Goal: Task Accomplishment & Management: Use online tool/utility

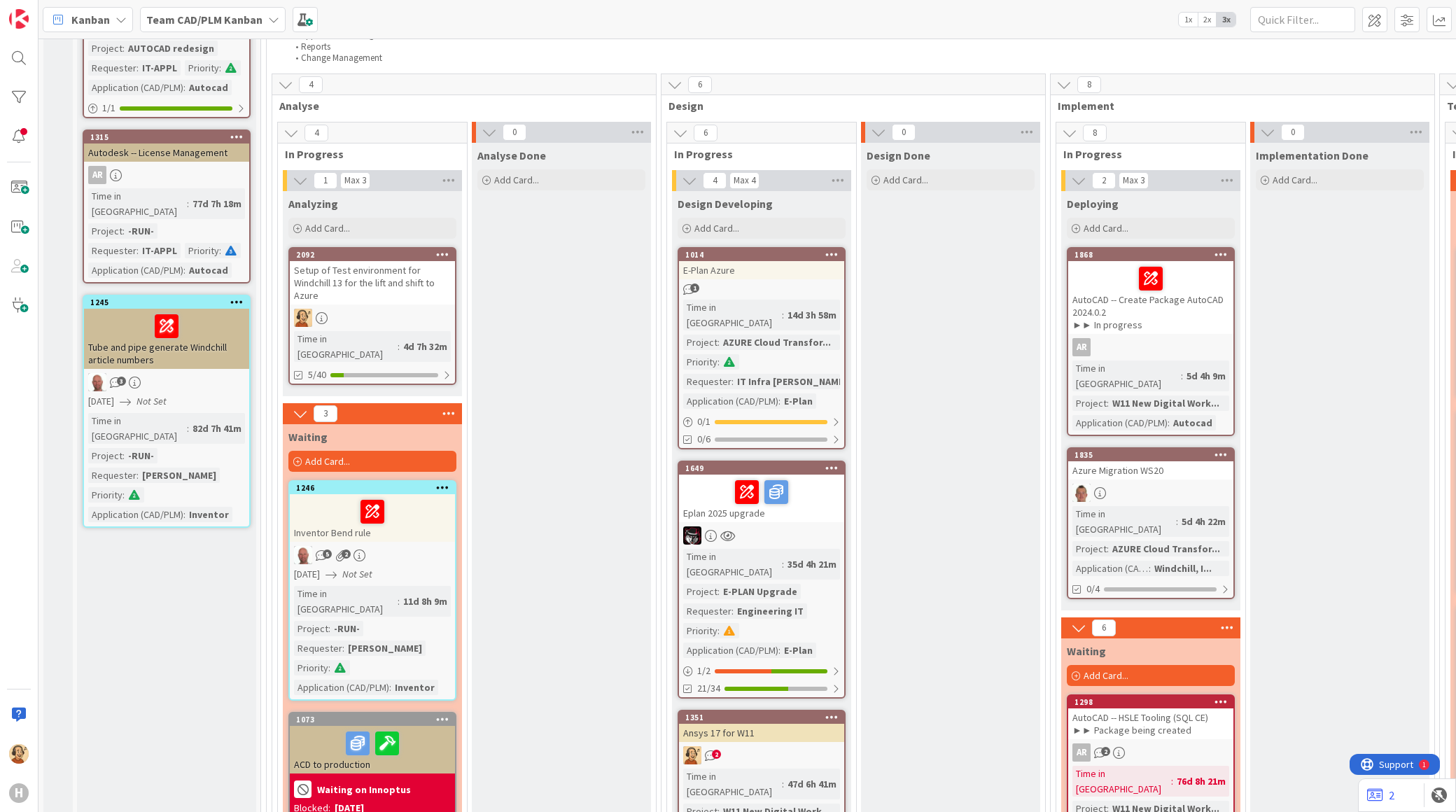
scroll to position [1244, 0]
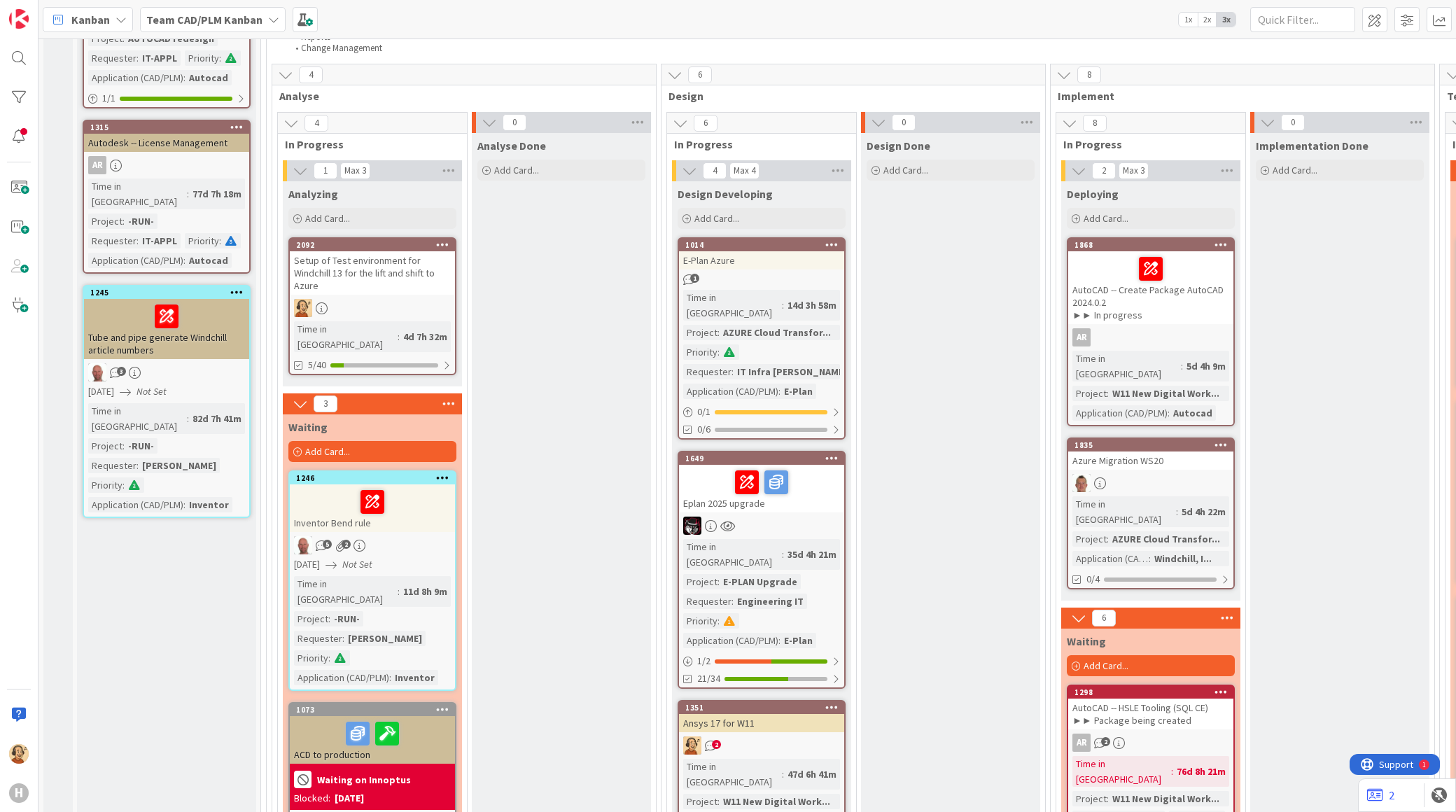
click at [359, 252] on div "Setup of Test environment for Windchill 13 for the lift and shift to Azure" at bounding box center [372, 274] width 165 height 44
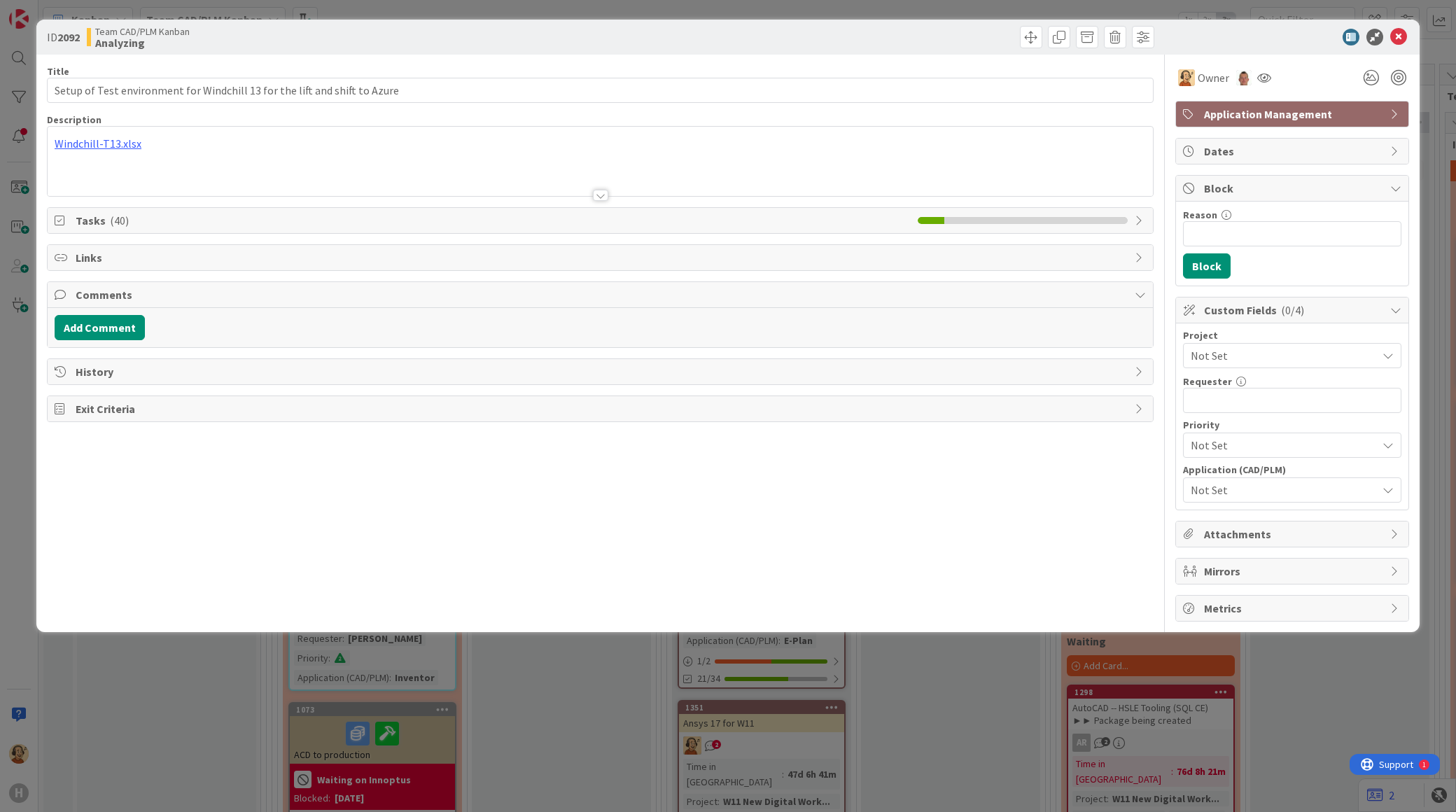
click at [122, 221] on span "( 40 )" at bounding box center [120, 220] width 19 height 14
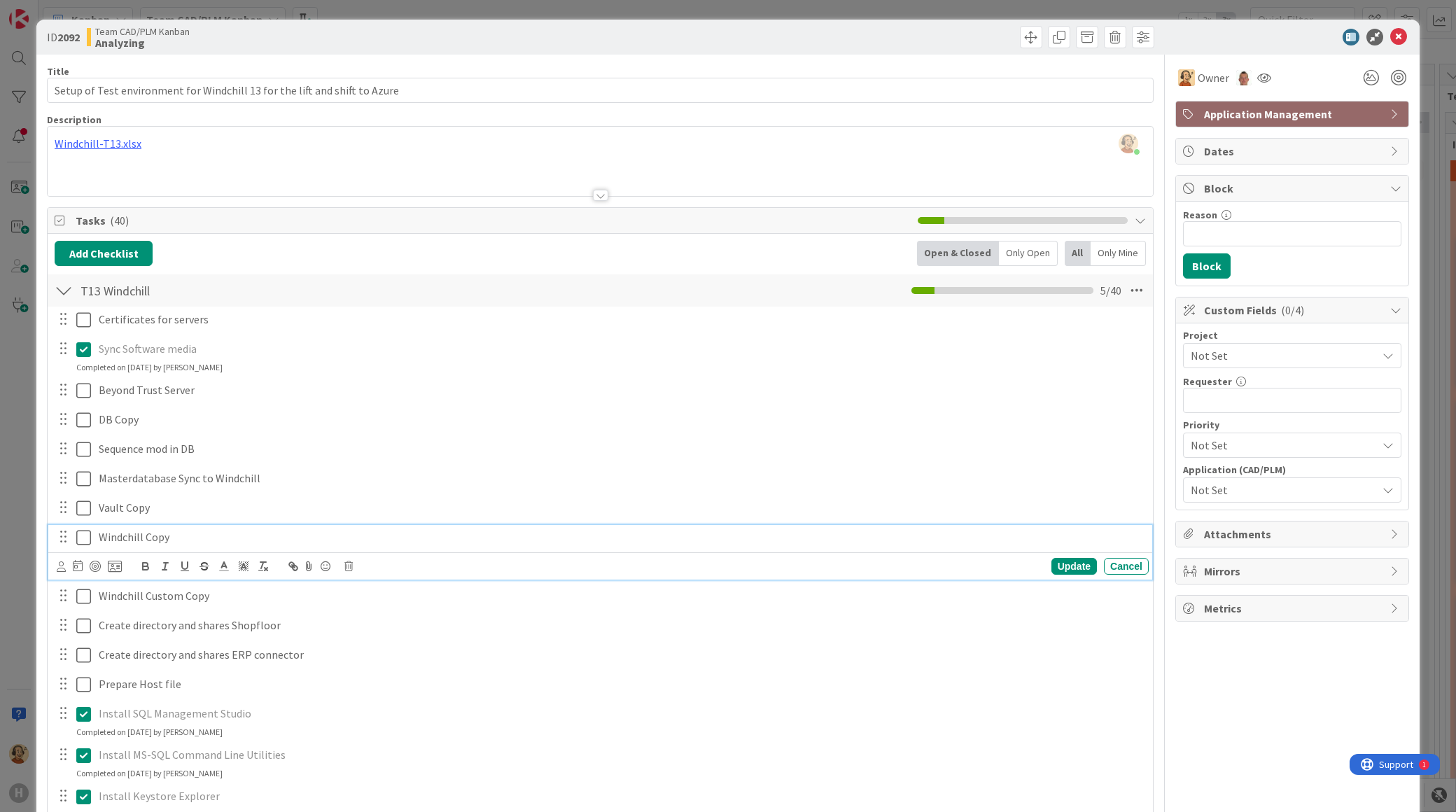
click at [85, 536] on icon at bounding box center [84, 537] width 15 height 16
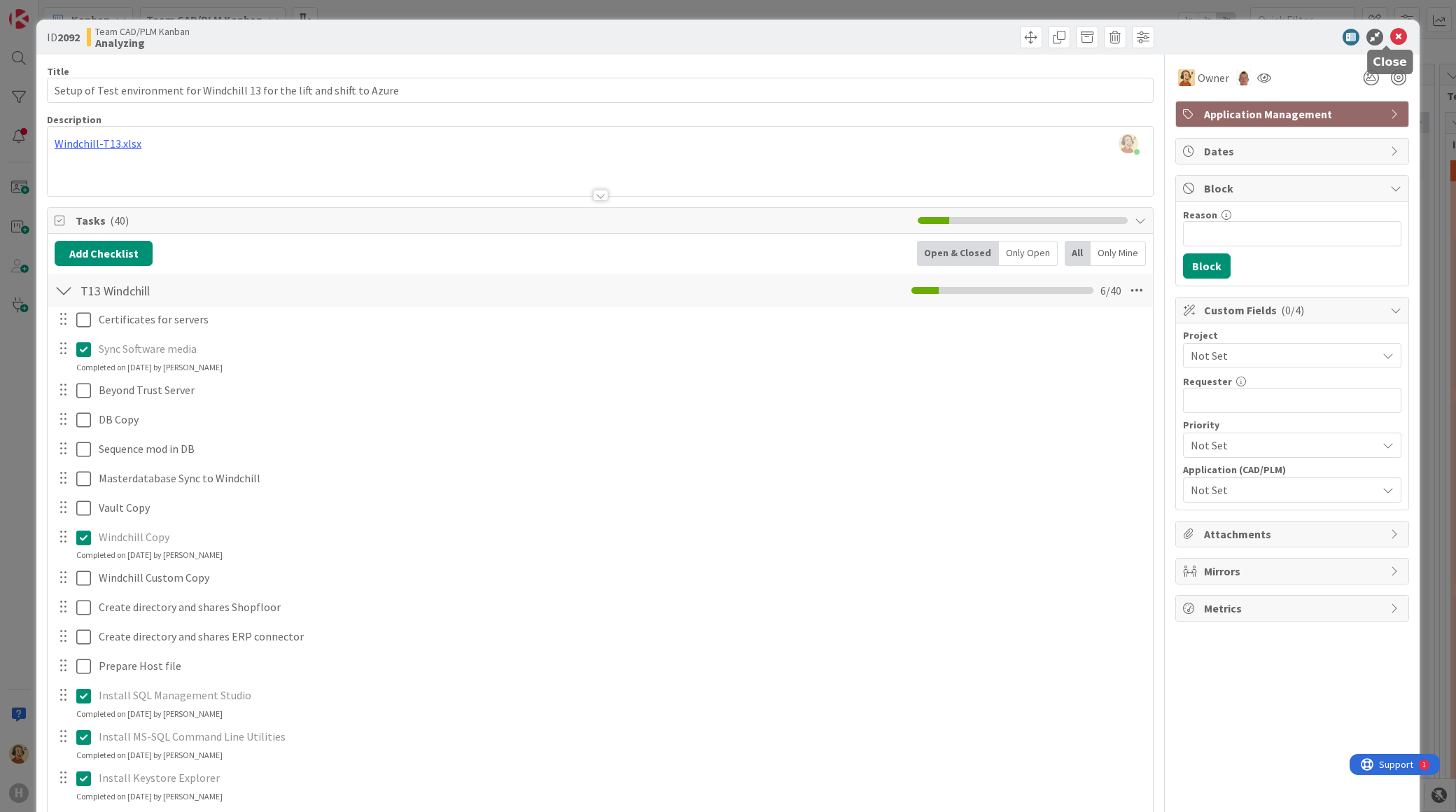
click at [1391, 37] on icon at bounding box center [1398, 37] width 16 height 16
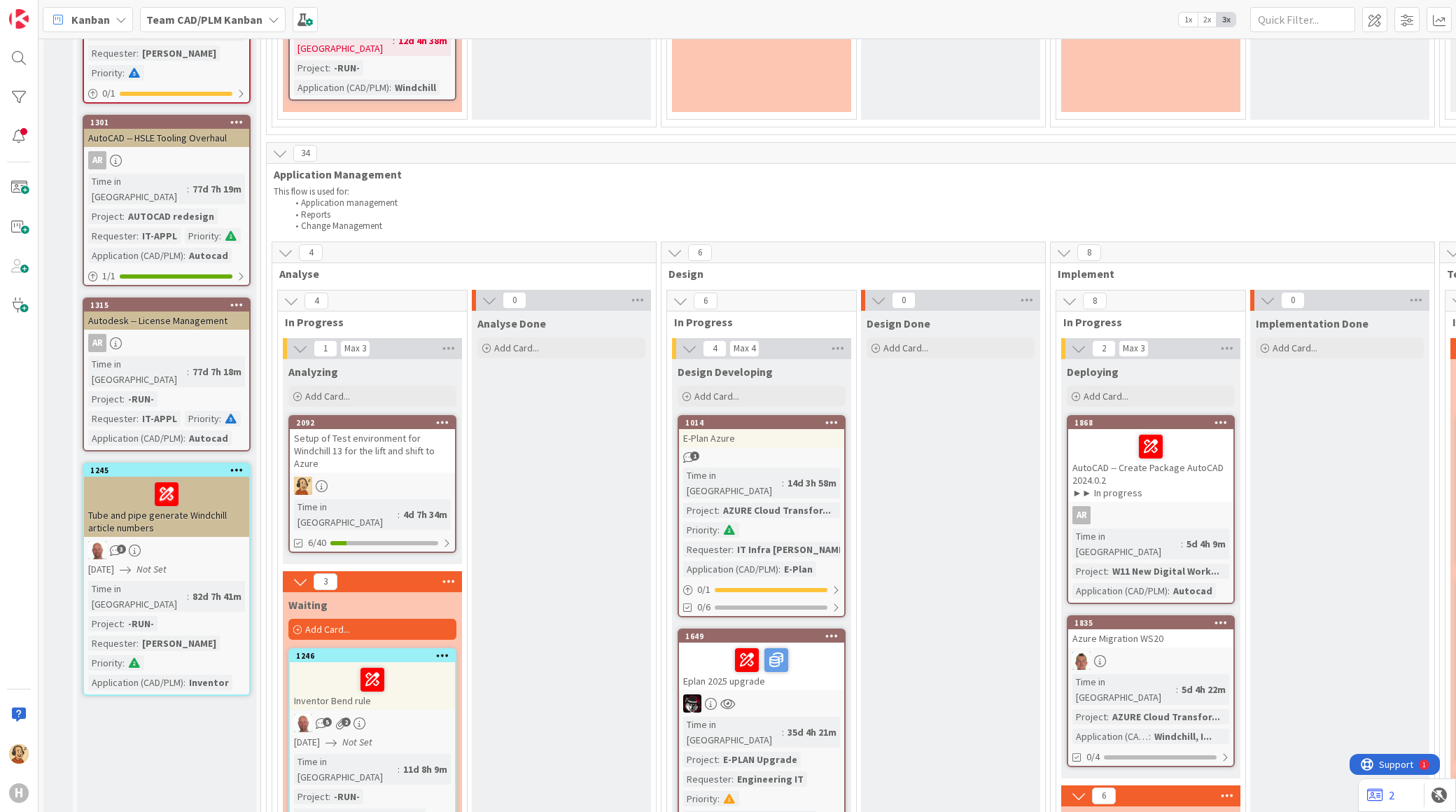
scroll to position [1089, 0]
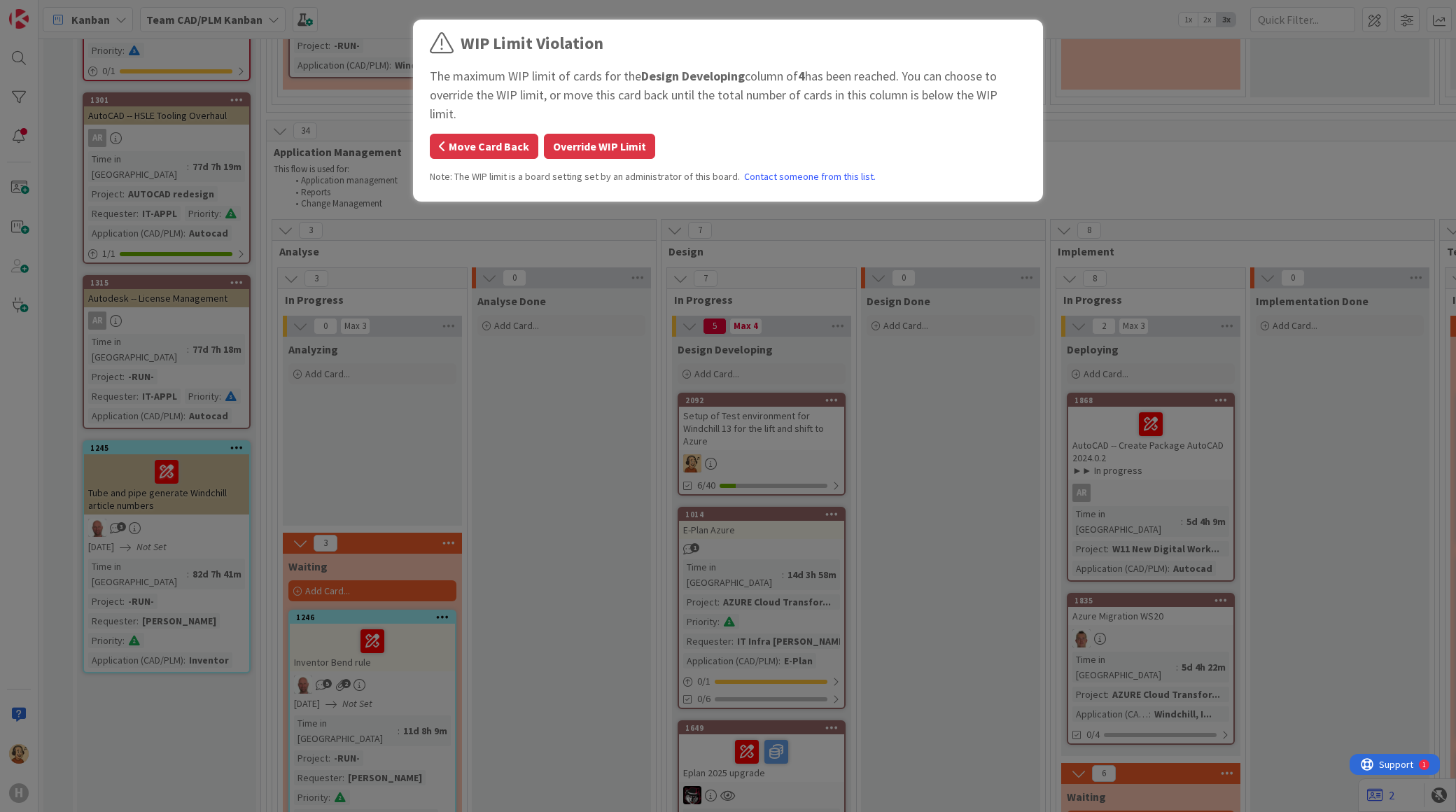
click at [498, 134] on button "Move Card Back" at bounding box center [484, 146] width 109 height 25
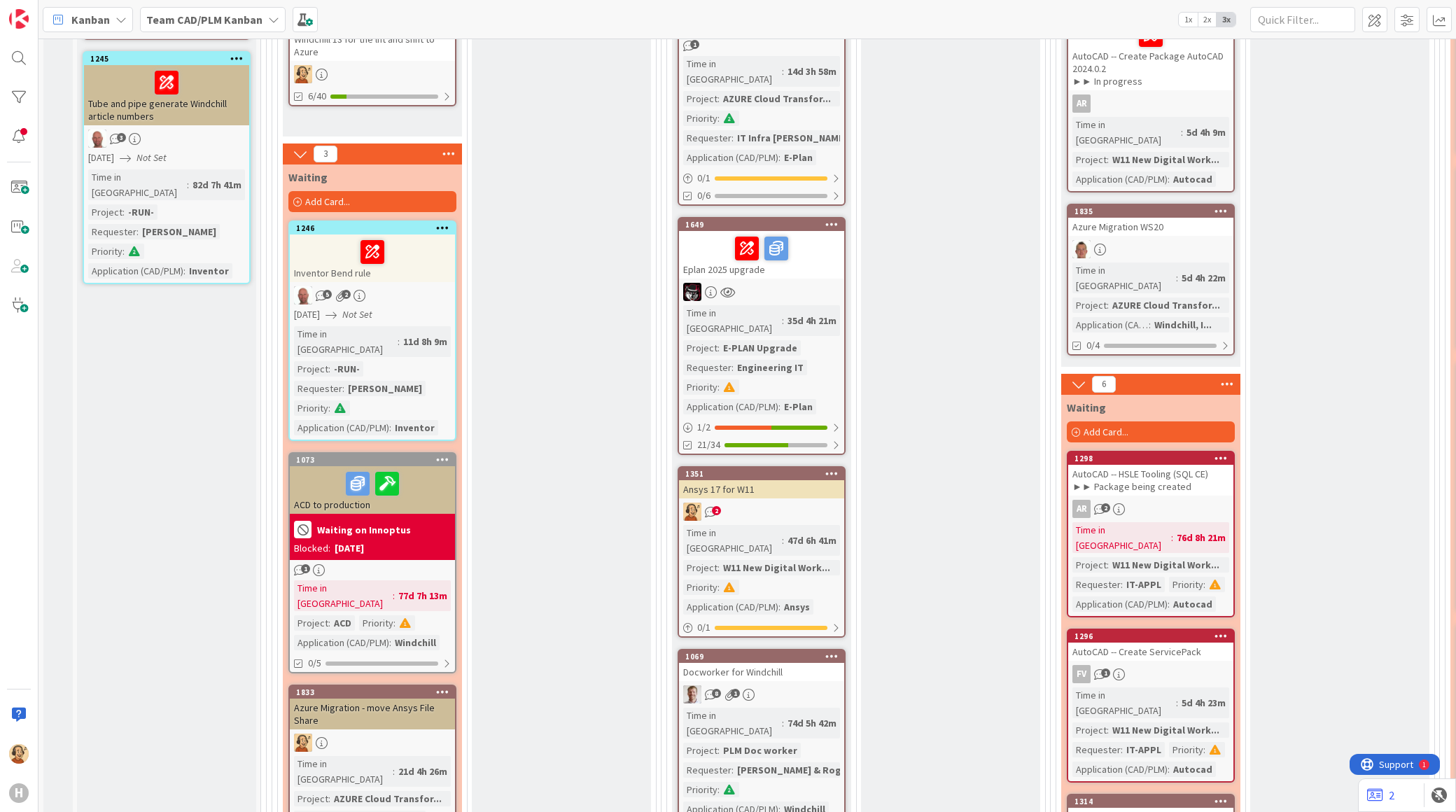
scroll to position [1555, 0]
